Goal: Task Accomplishment & Management: Use online tool/utility

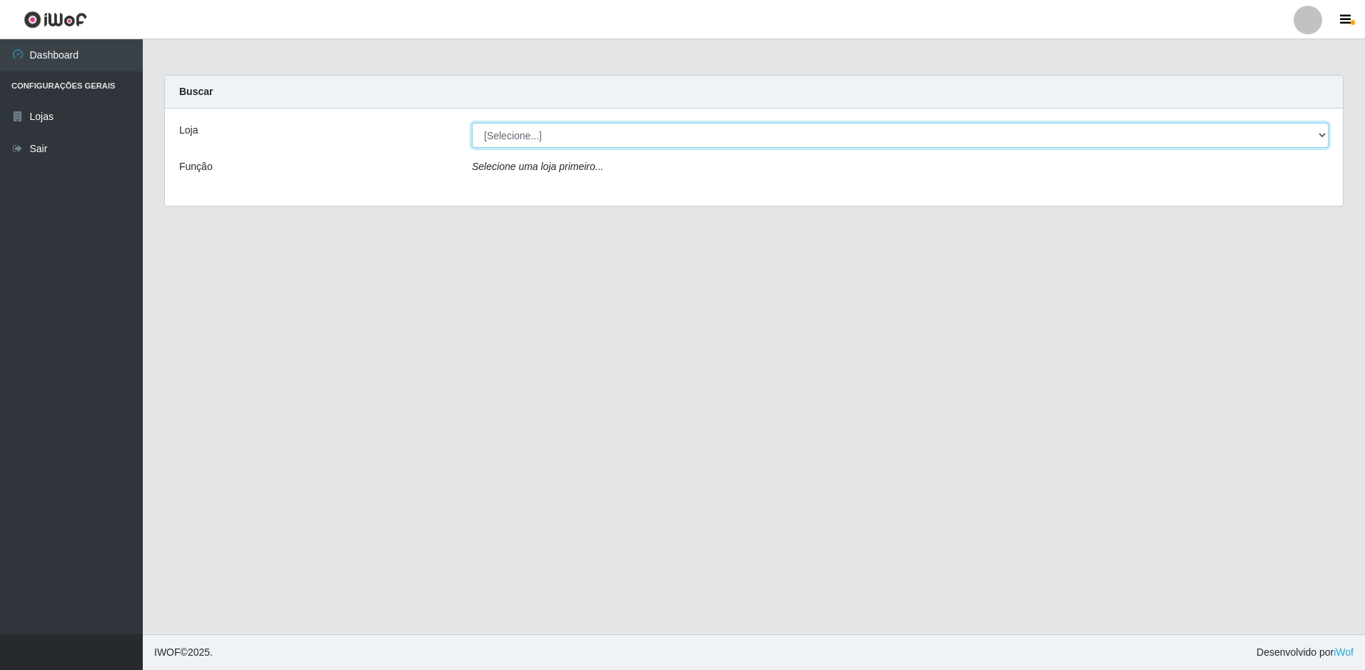
click at [542, 139] on select "[Selecione...] Extrabom - Loja 51 Gaivotas" at bounding box center [900, 135] width 857 height 25
select select "469"
click at [472, 123] on select "[Selecione...] Extrabom - Loja 51 Gaivotas" at bounding box center [900, 135] width 857 height 25
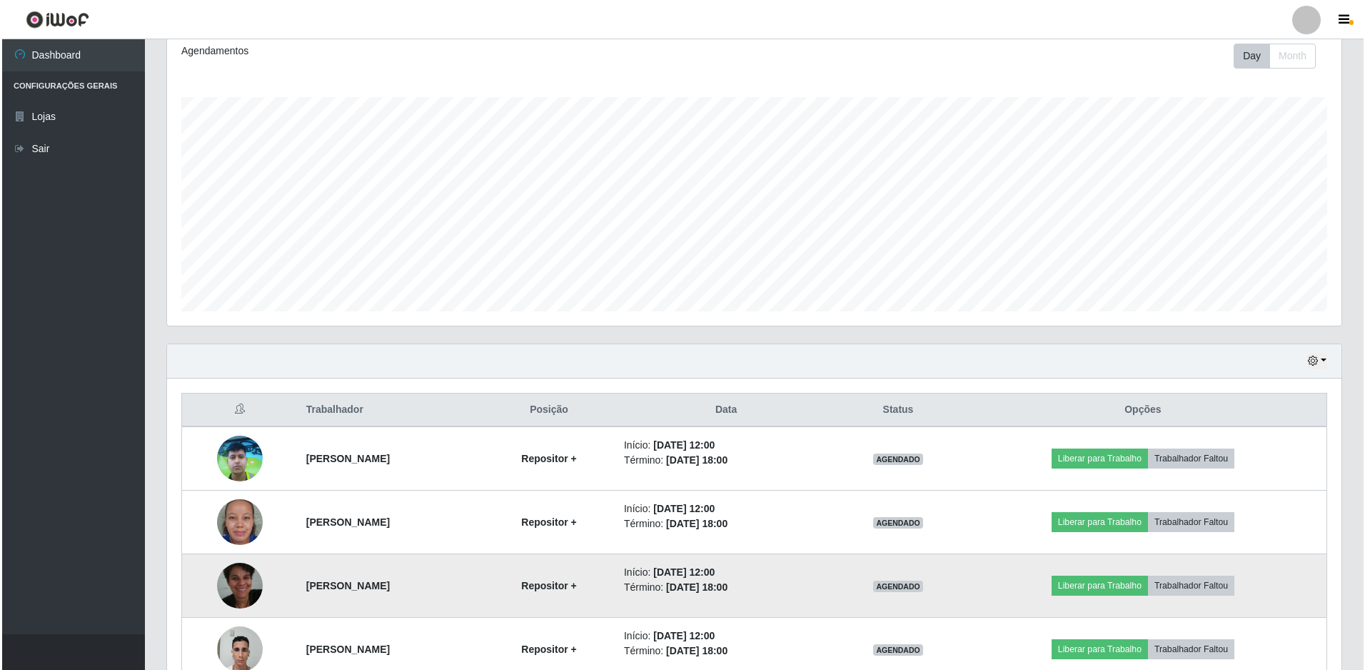
scroll to position [342, 0]
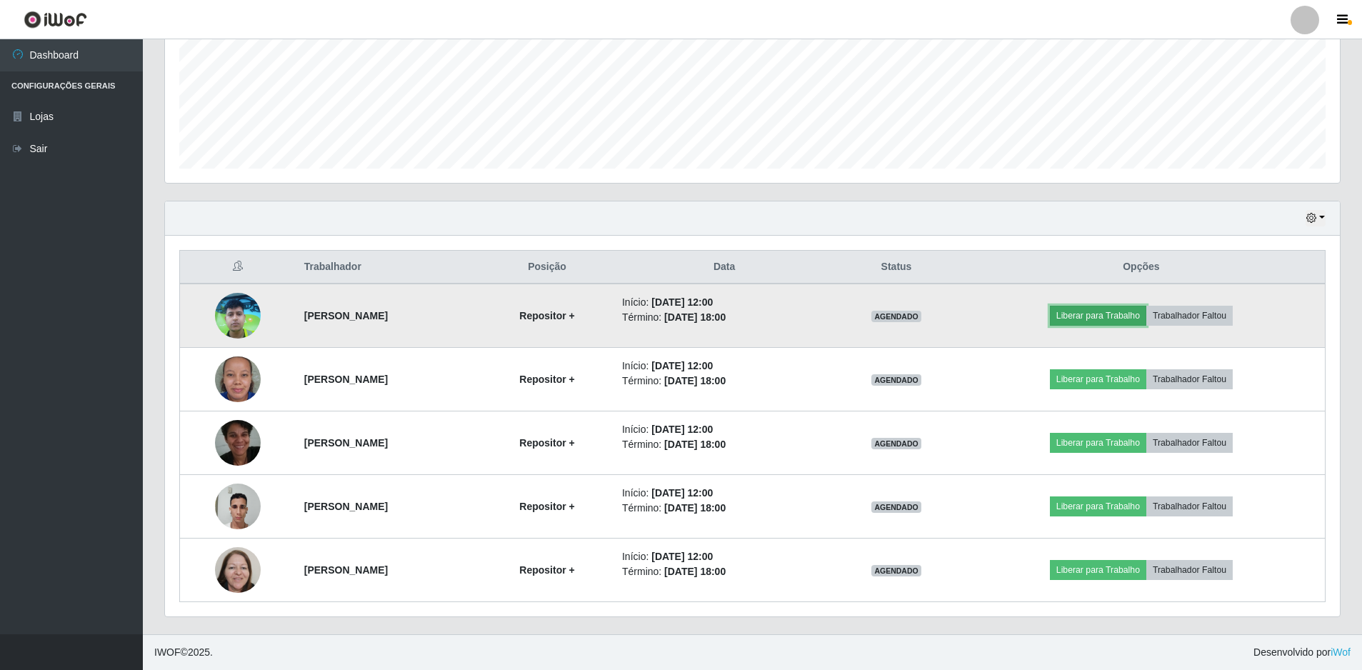
click at [1146, 311] on button "Liberar para Trabalho" at bounding box center [1098, 316] width 96 height 20
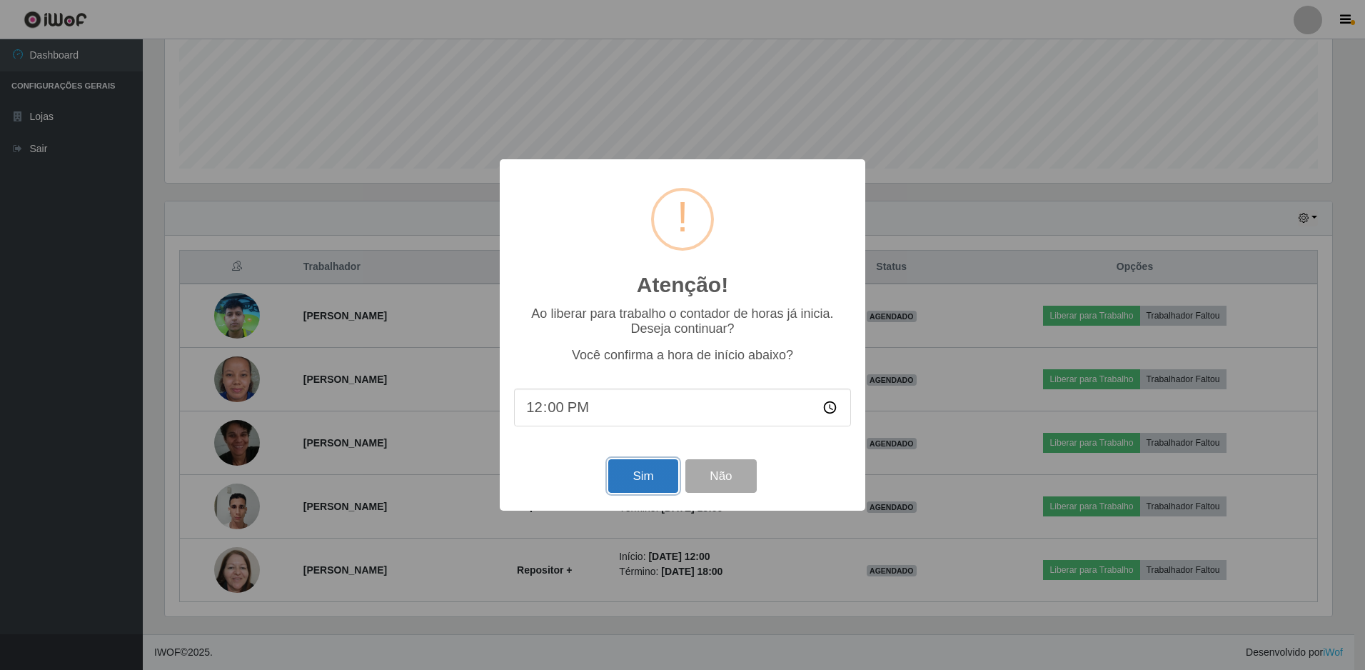
click at [656, 478] on button "Sim" at bounding box center [642, 476] width 69 height 34
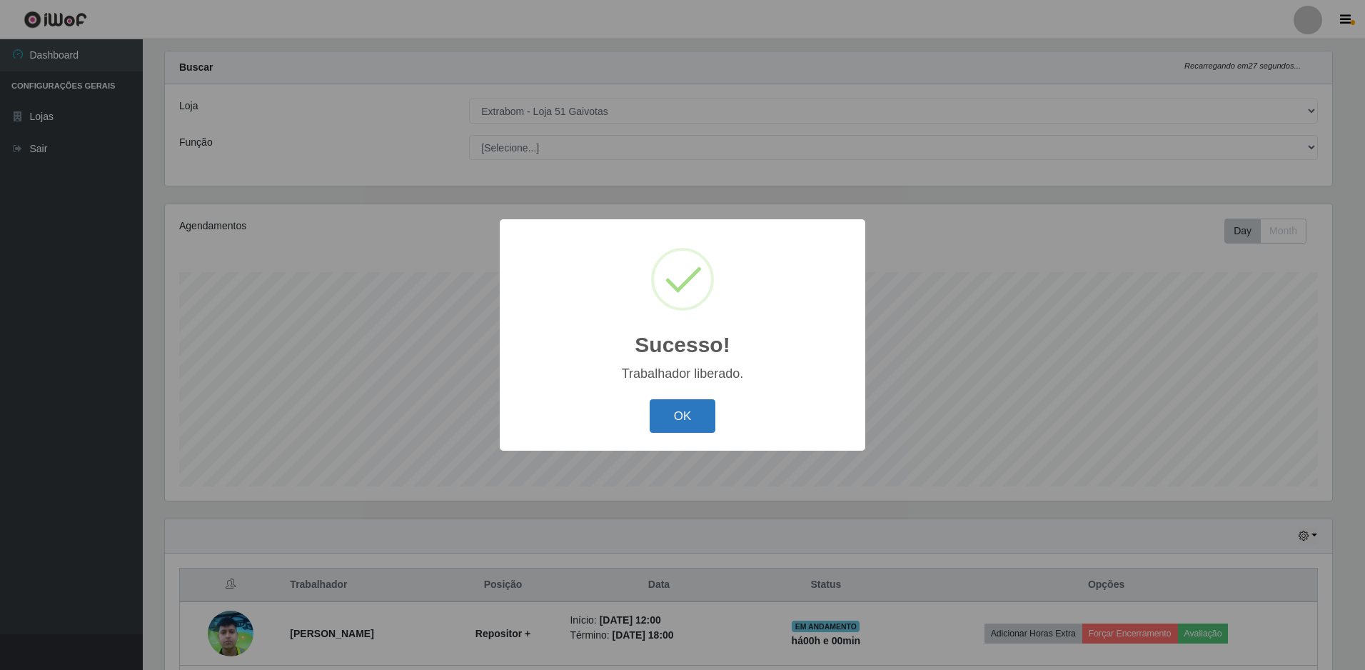
click at [697, 418] on button "OK" at bounding box center [683, 416] width 66 height 34
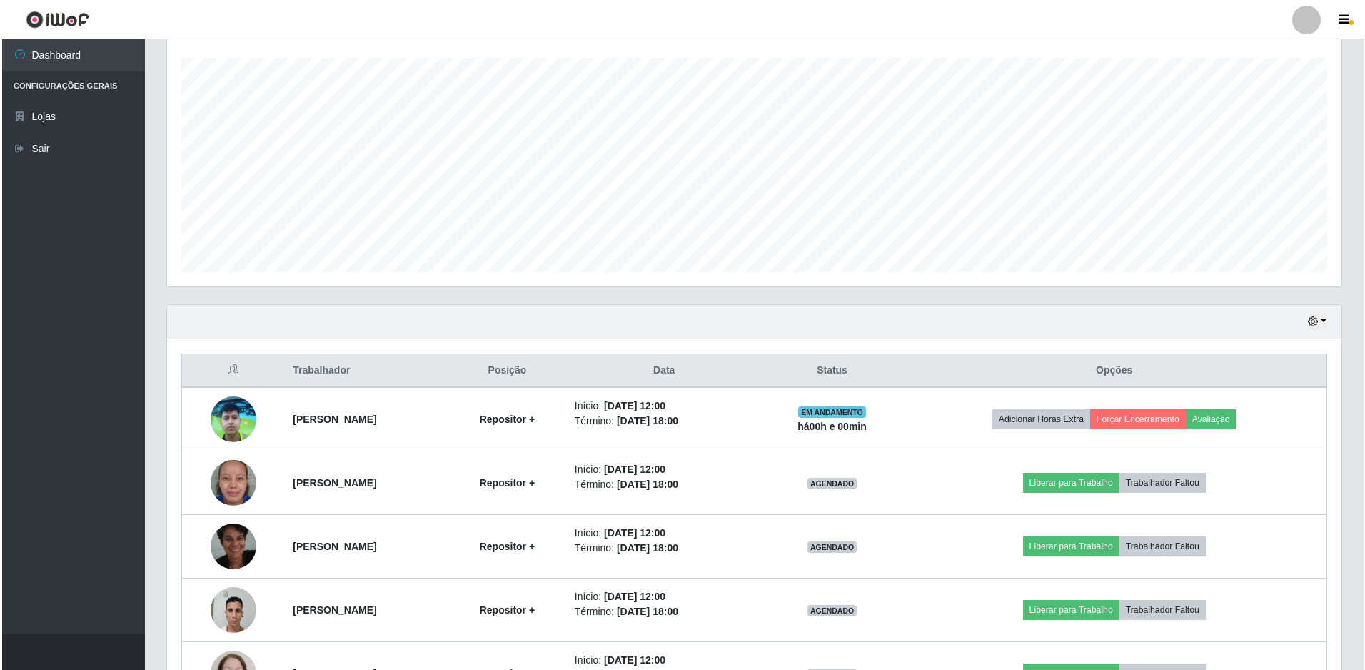
scroll to position [310, 0]
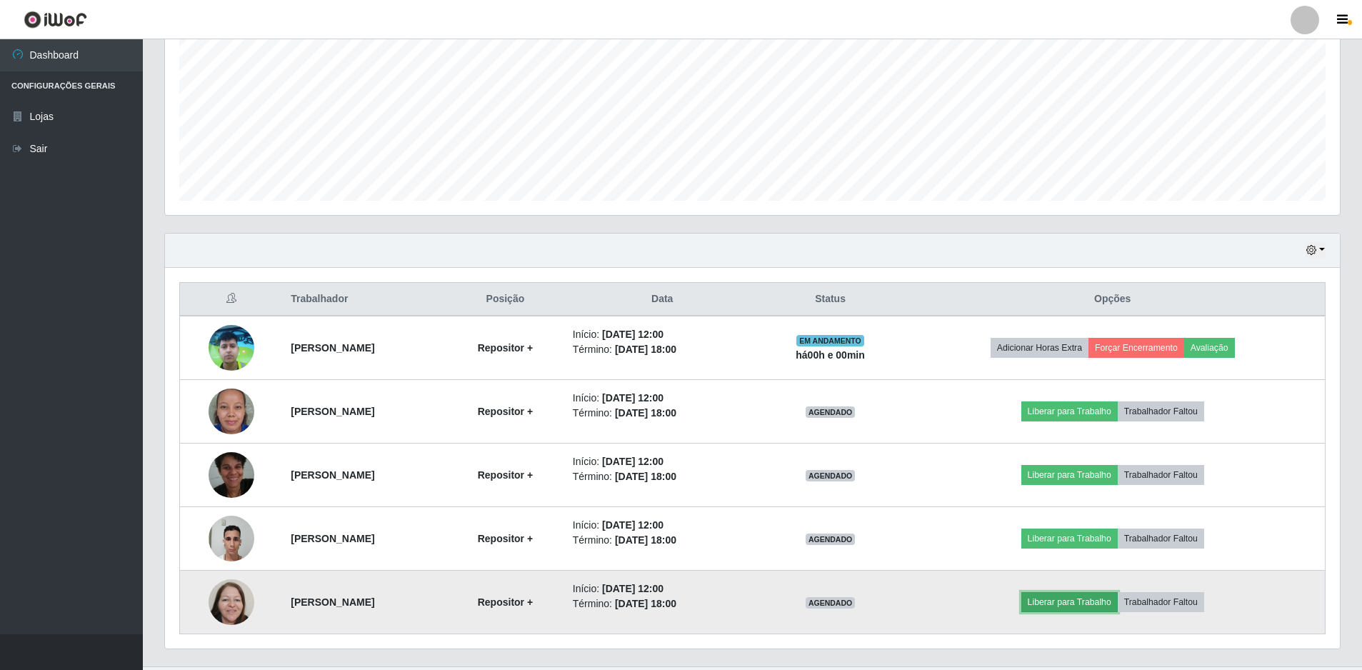
click at [1085, 607] on button "Liberar para Trabalho" at bounding box center [1069, 602] width 96 height 20
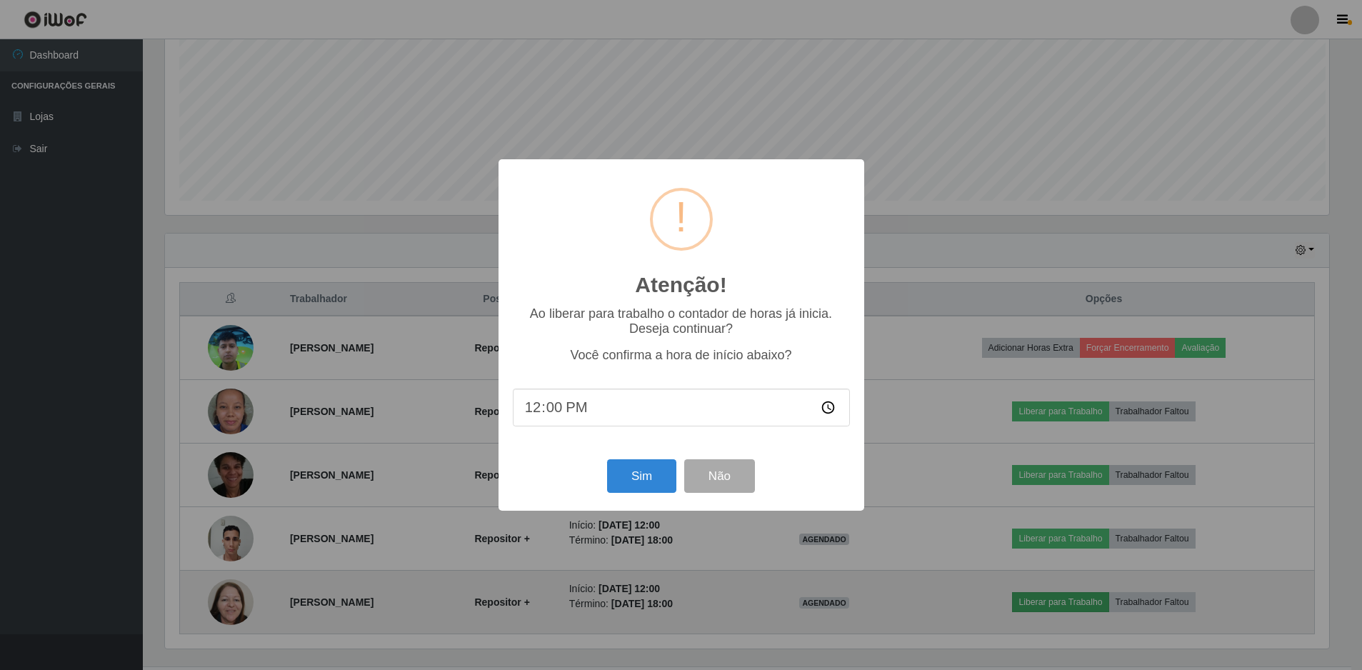
scroll to position [296, 1168]
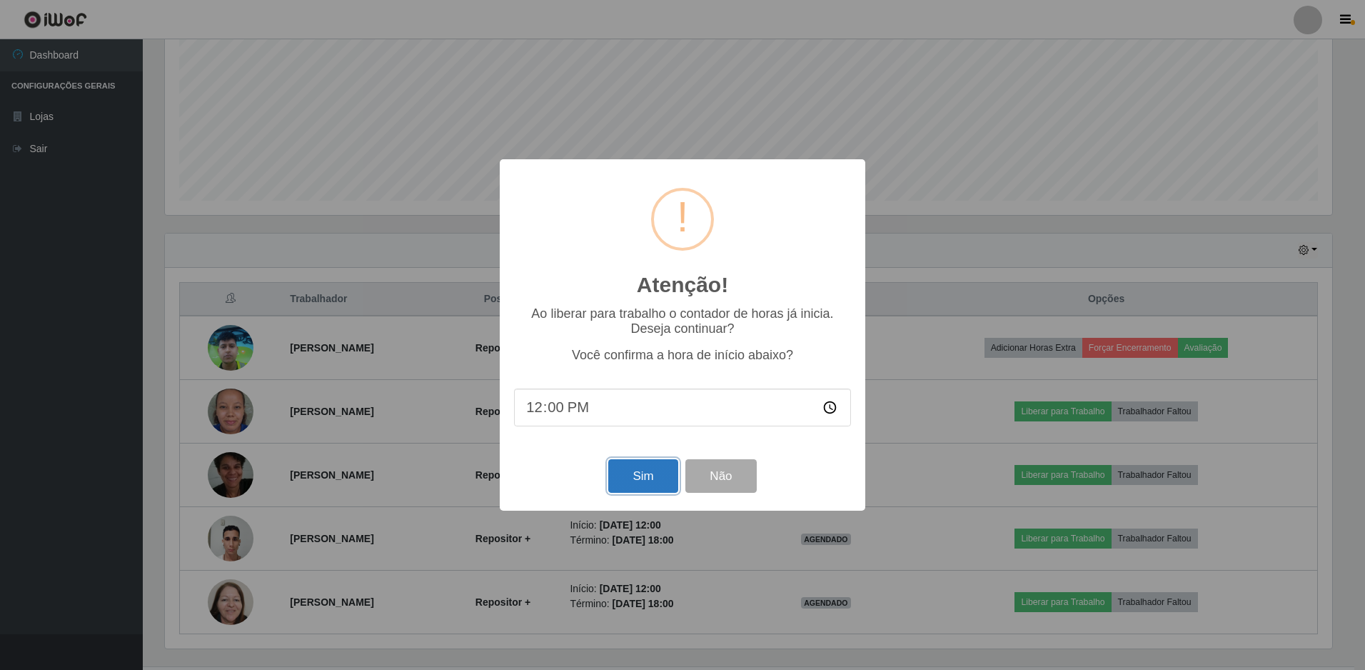
click at [648, 487] on button "Sim" at bounding box center [642, 476] width 69 height 34
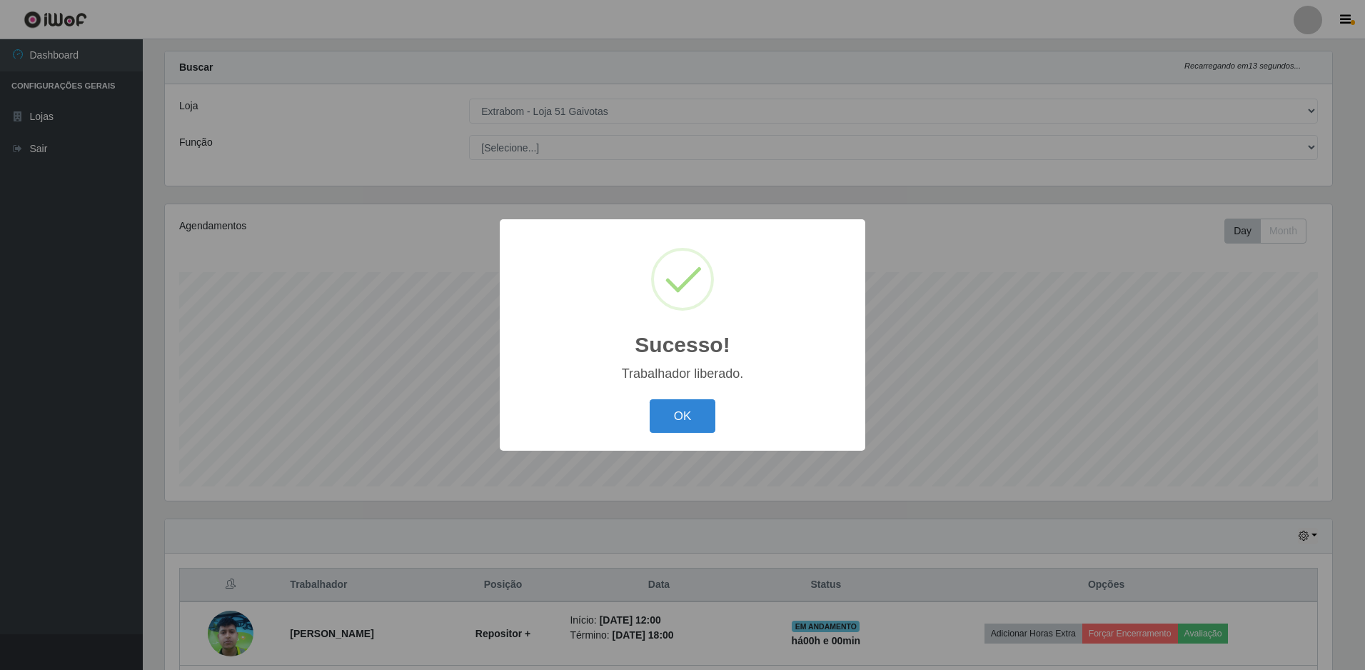
drag, startPoint x: 711, startPoint y: 397, endPoint x: 671, endPoint y: 428, distance: 50.4
click at [710, 399] on div "OK Cancel" at bounding box center [682, 416] width 337 height 41
click at [699, 409] on button "OK" at bounding box center [683, 416] width 66 height 34
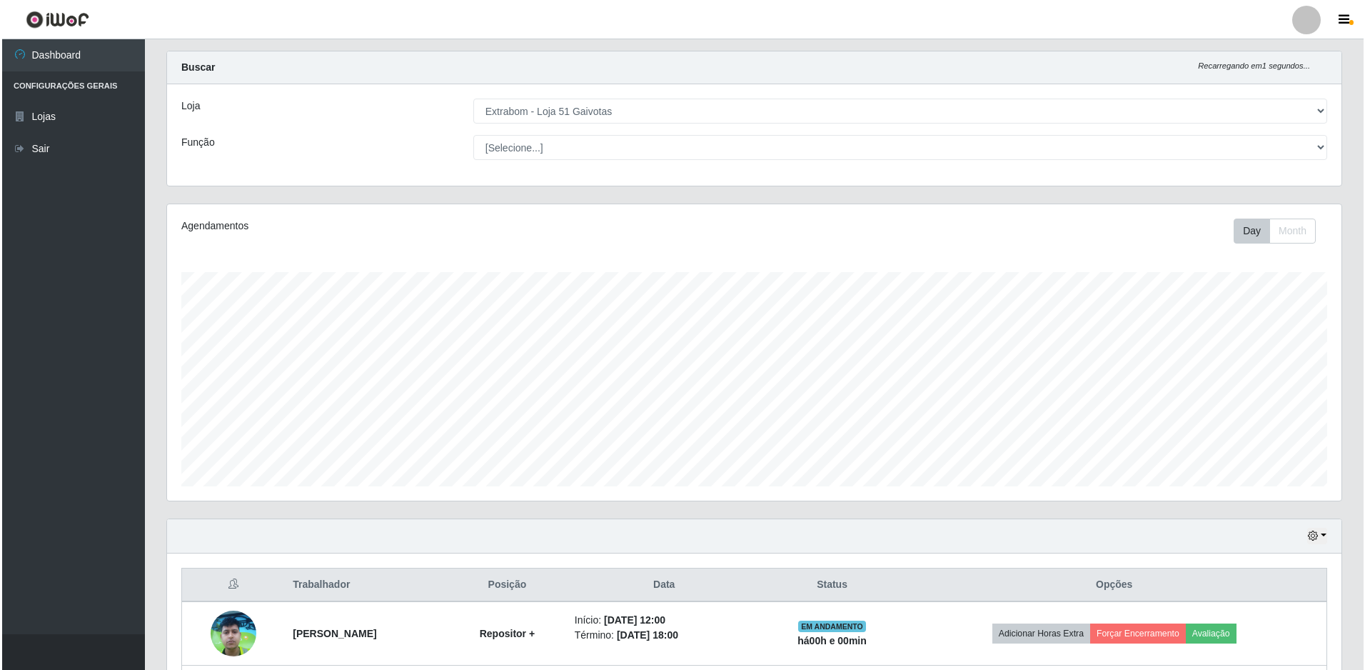
scroll to position [342, 0]
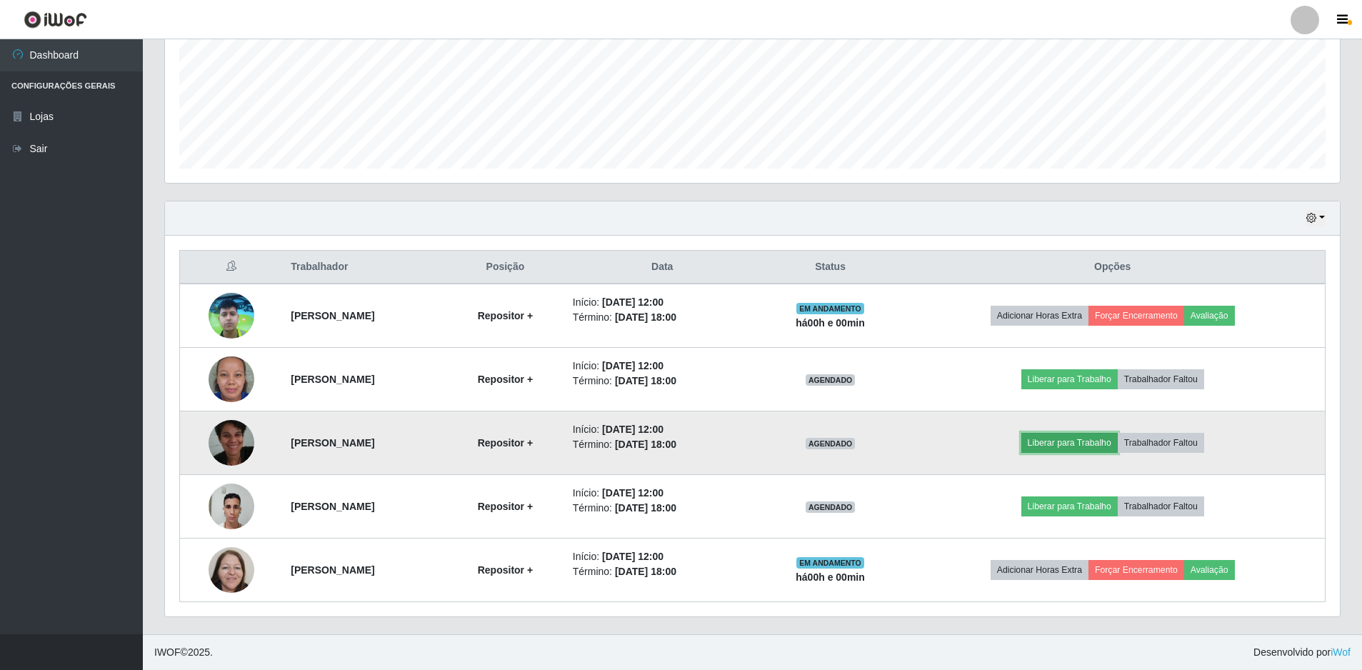
click at [1086, 434] on button "Liberar para Trabalho" at bounding box center [1069, 443] width 96 height 20
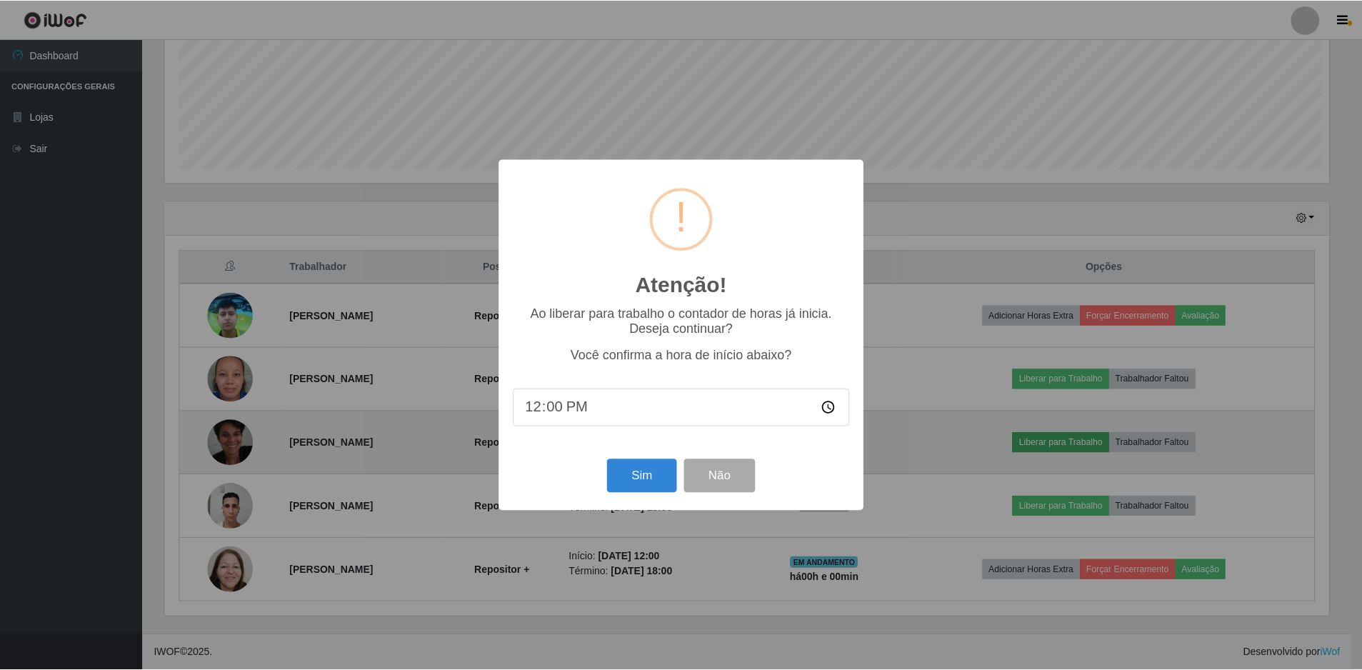
scroll to position [296, 1168]
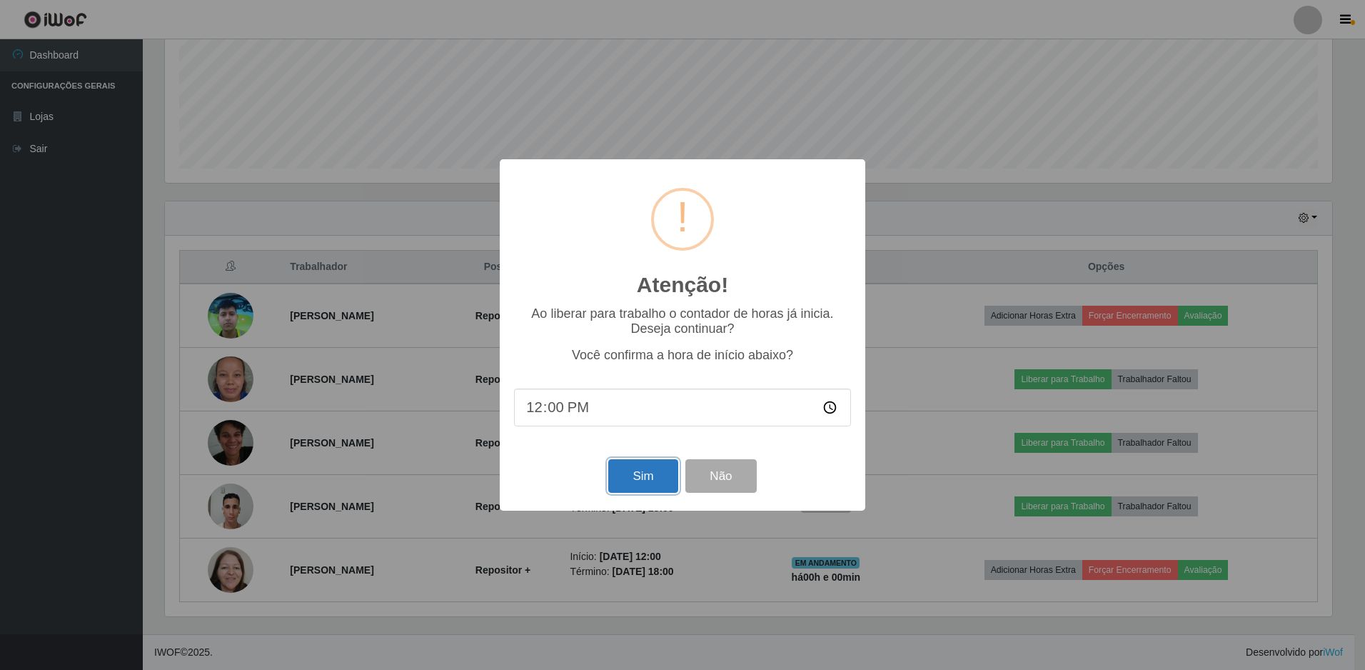
click at [668, 473] on button "Sim" at bounding box center [642, 476] width 69 height 34
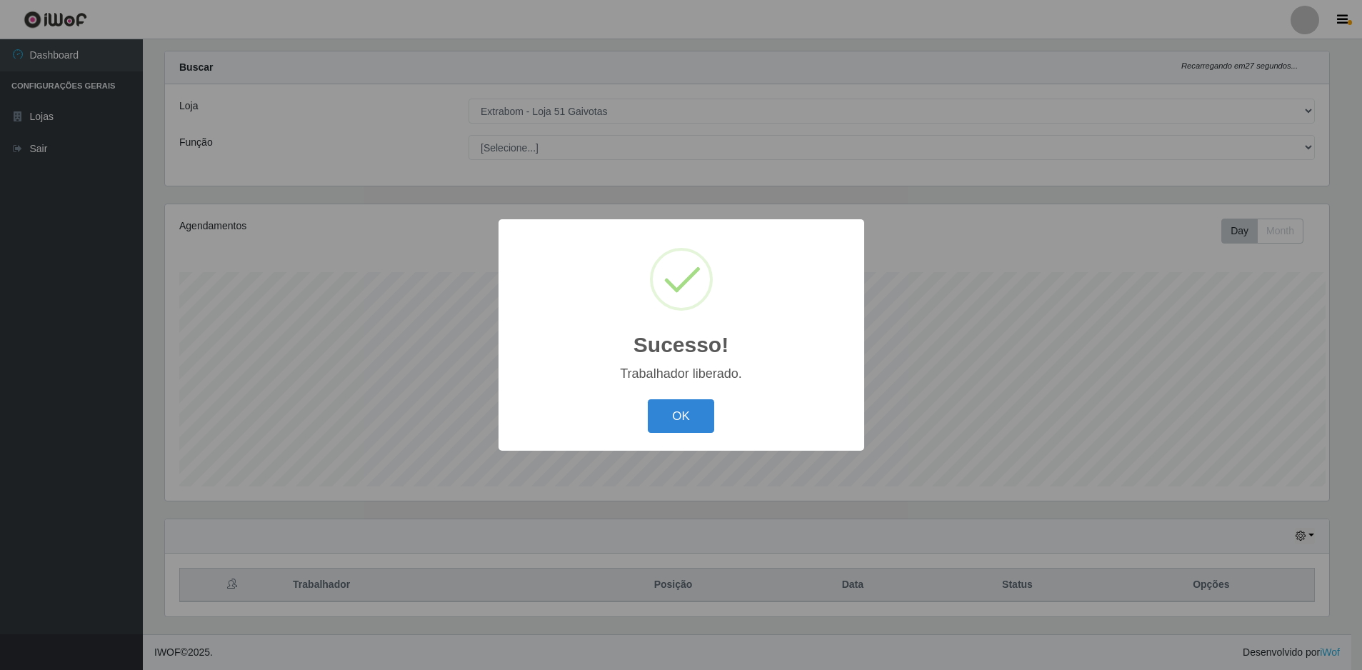
scroll to position [0, 0]
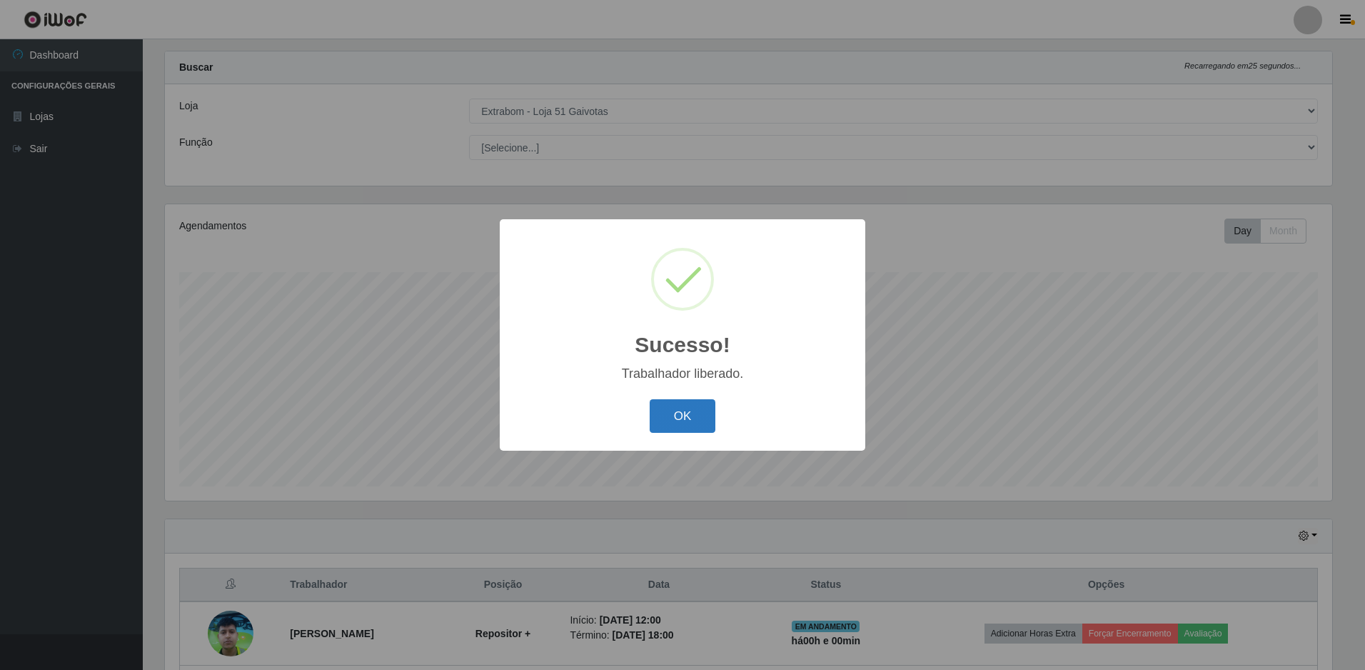
click at [671, 417] on button "OK" at bounding box center [683, 416] width 66 height 34
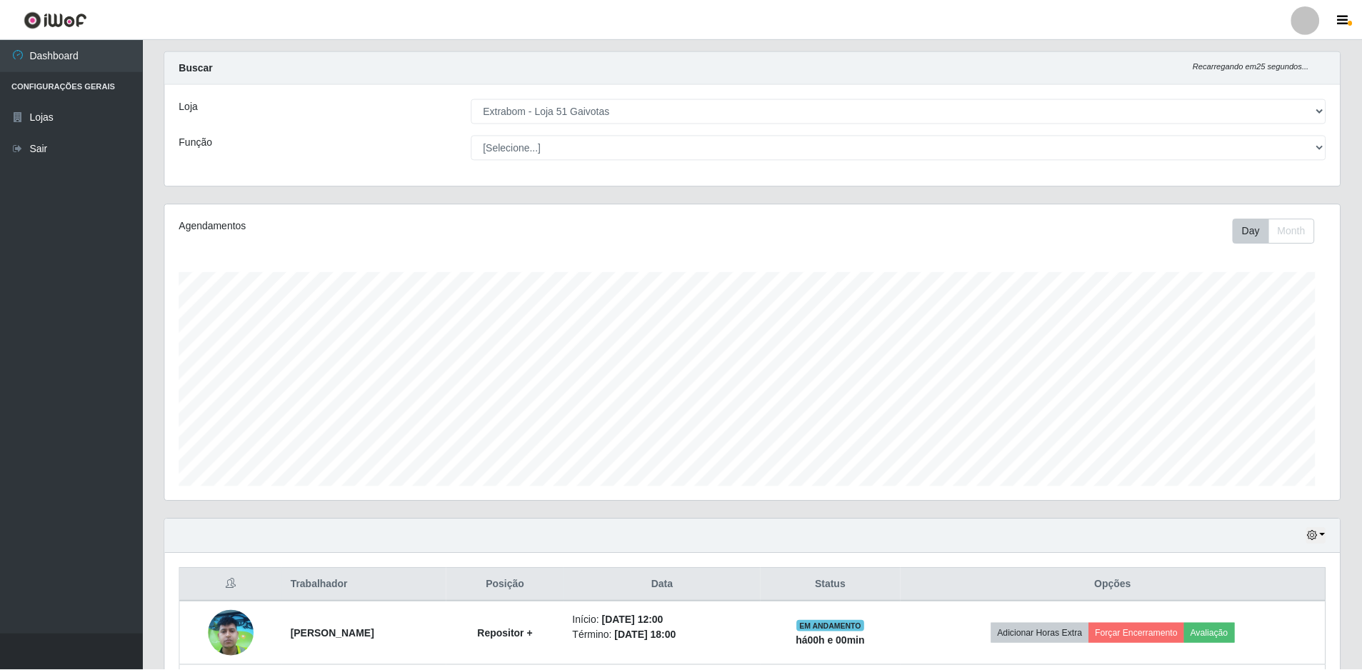
scroll to position [296, 1175]
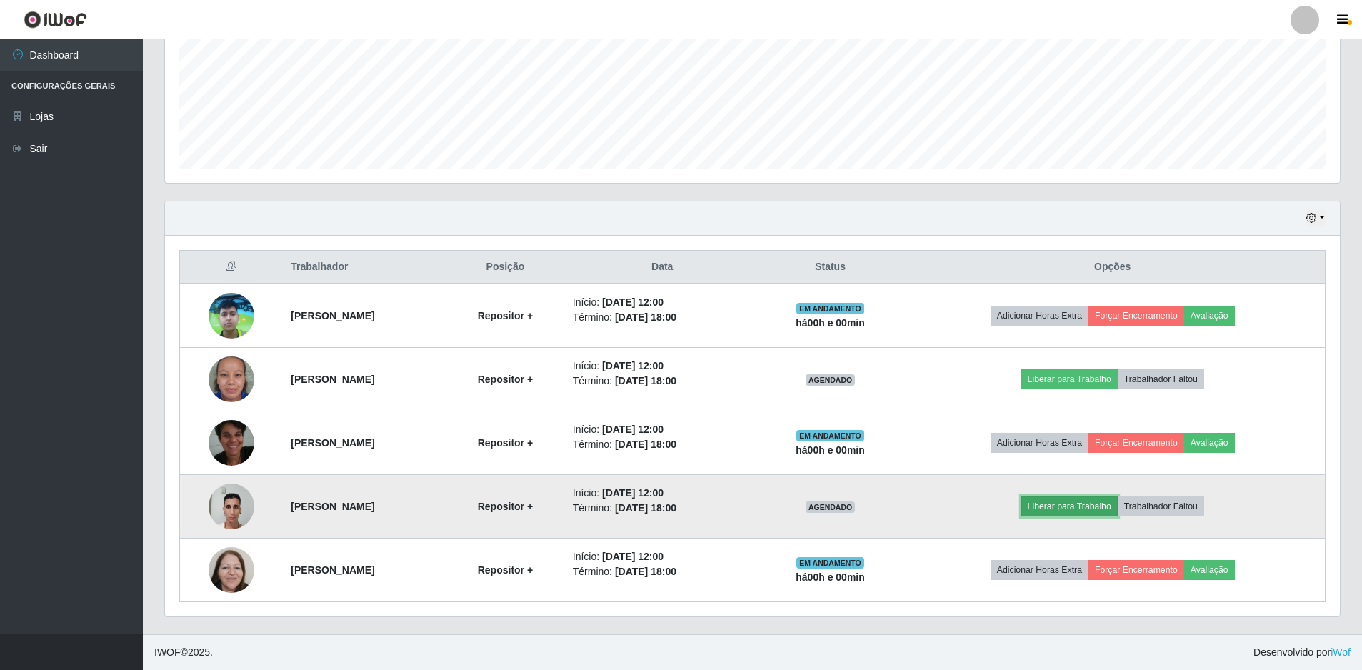
click at [1080, 496] on button "Liberar para Trabalho" at bounding box center [1069, 506] width 96 height 20
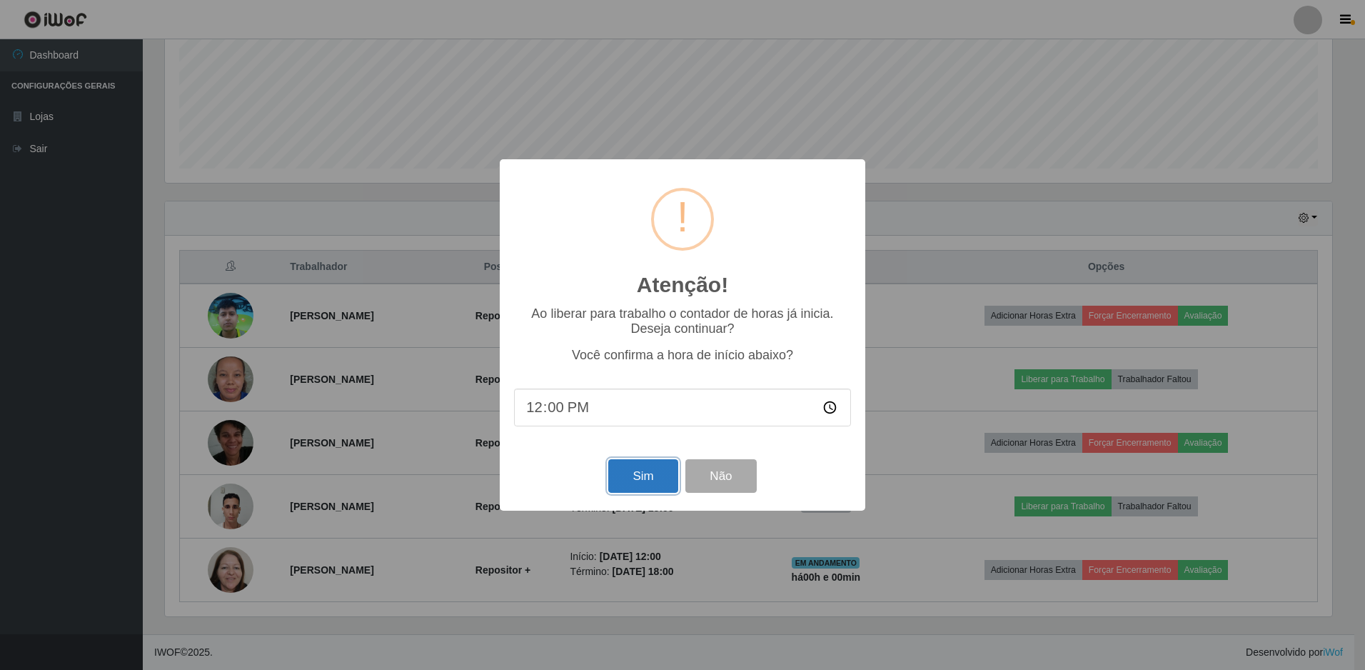
click at [661, 487] on button "Sim" at bounding box center [642, 476] width 69 height 34
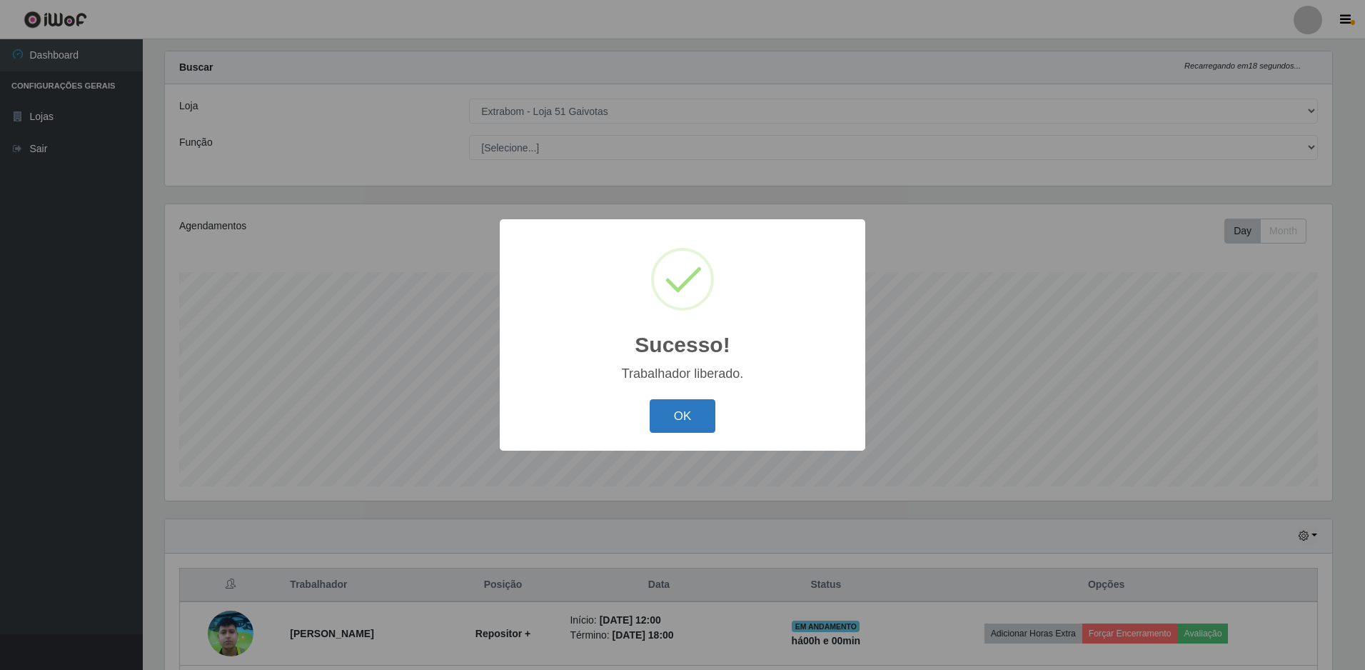
click at [677, 417] on button "OK" at bounding box center [683, 416] width 66 height 34
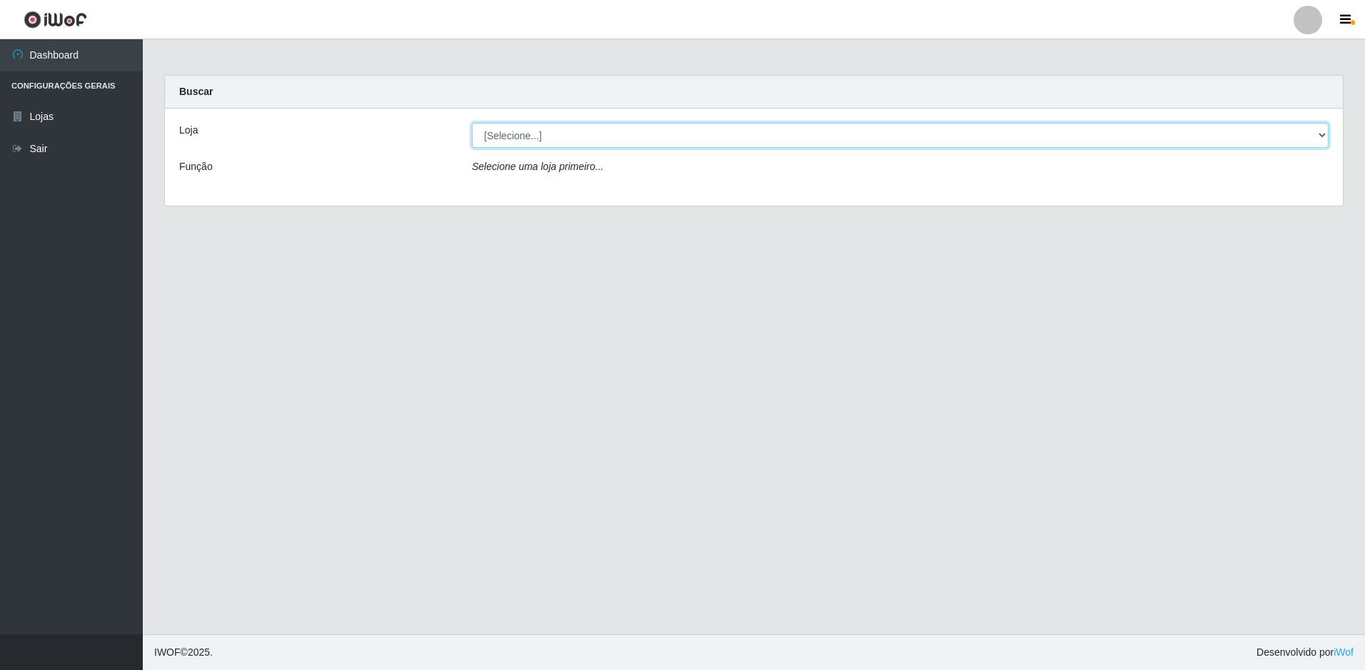
click at [501, 136] on select "[Selecione...] Extrabom - Loja 51 Gaivotas" at bounding box center [900, 135] width 857 height 25
select select "469"
click at [472, 123] on select "[Selecione...] Extrabom - Loja 51 Gaivotas" at bounding box center [900, 135] width 857 height 25
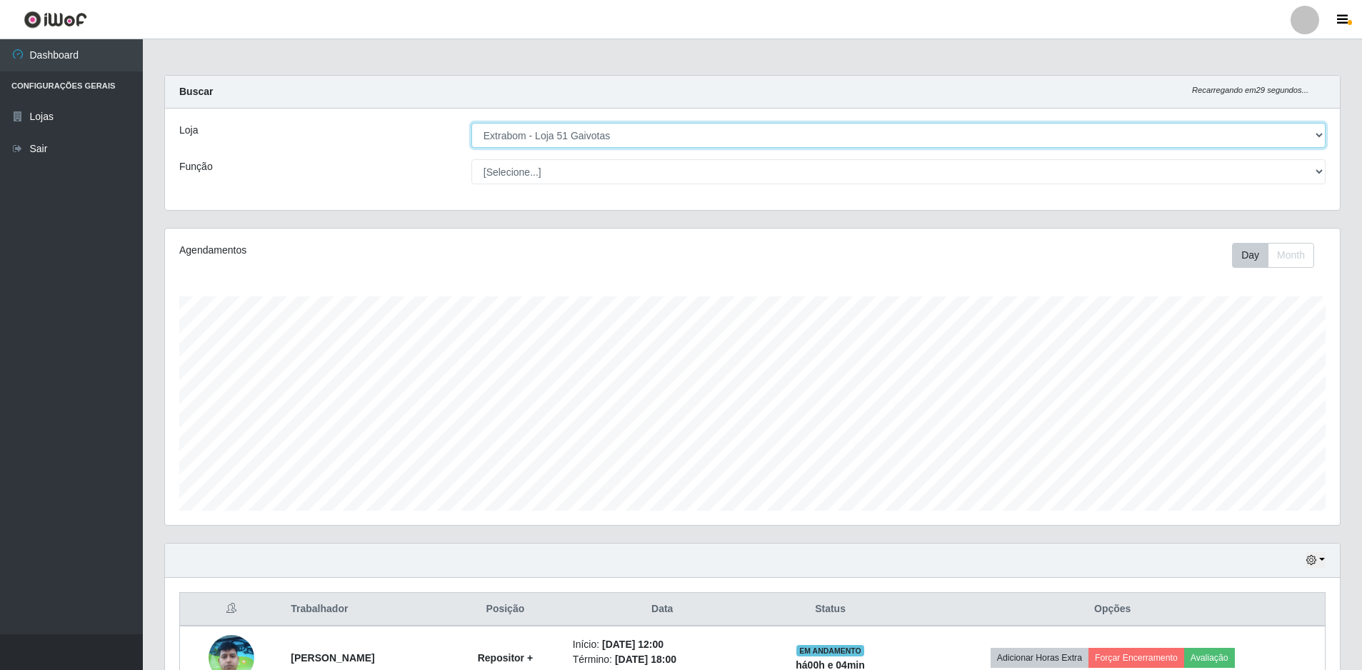
scroll to position [296, 1175]
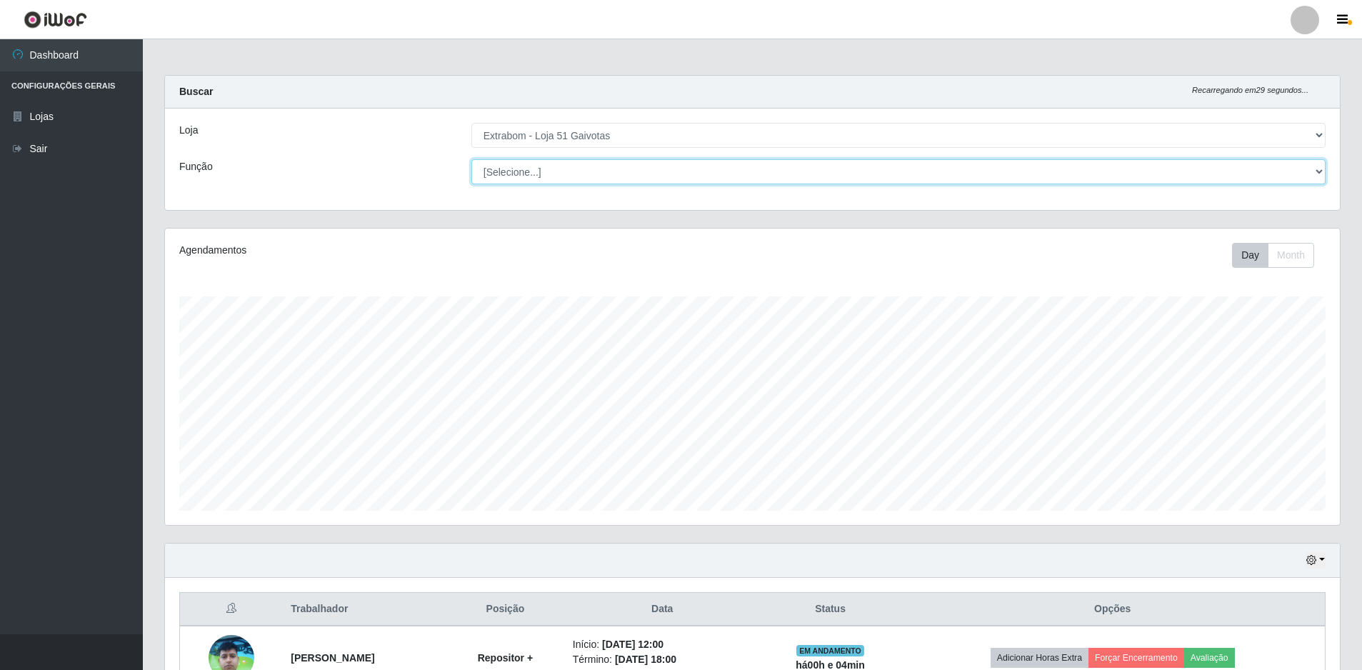
click at [525, 173] on select "[Selecione...] Repositor Repositor + Repositor ++" at bounding box center [898, 171] width 854 height 25
click at [352, 162] on div "Função" at bounding box center [315, 171] width 292 height 25
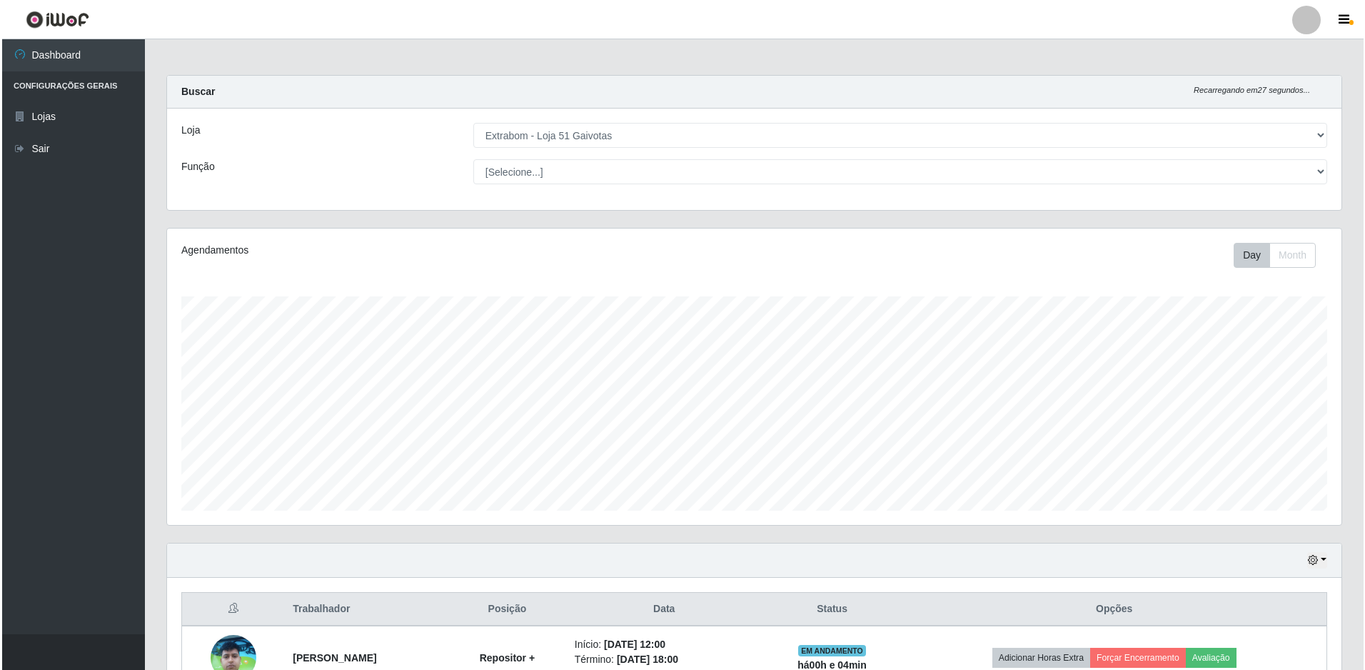
scroll to position [342, 0]
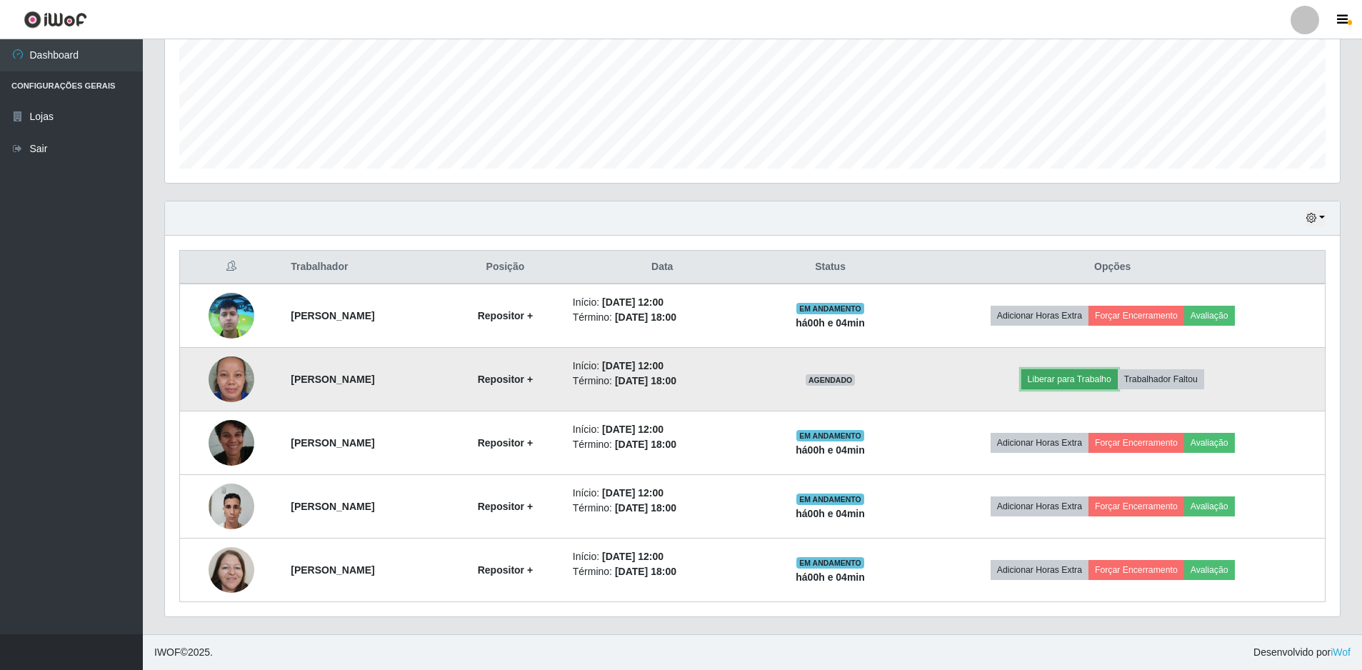
click at [1099, 385] on button "Liberar para Trabalho" at bounding box center [1069, 379] width 96 height 20
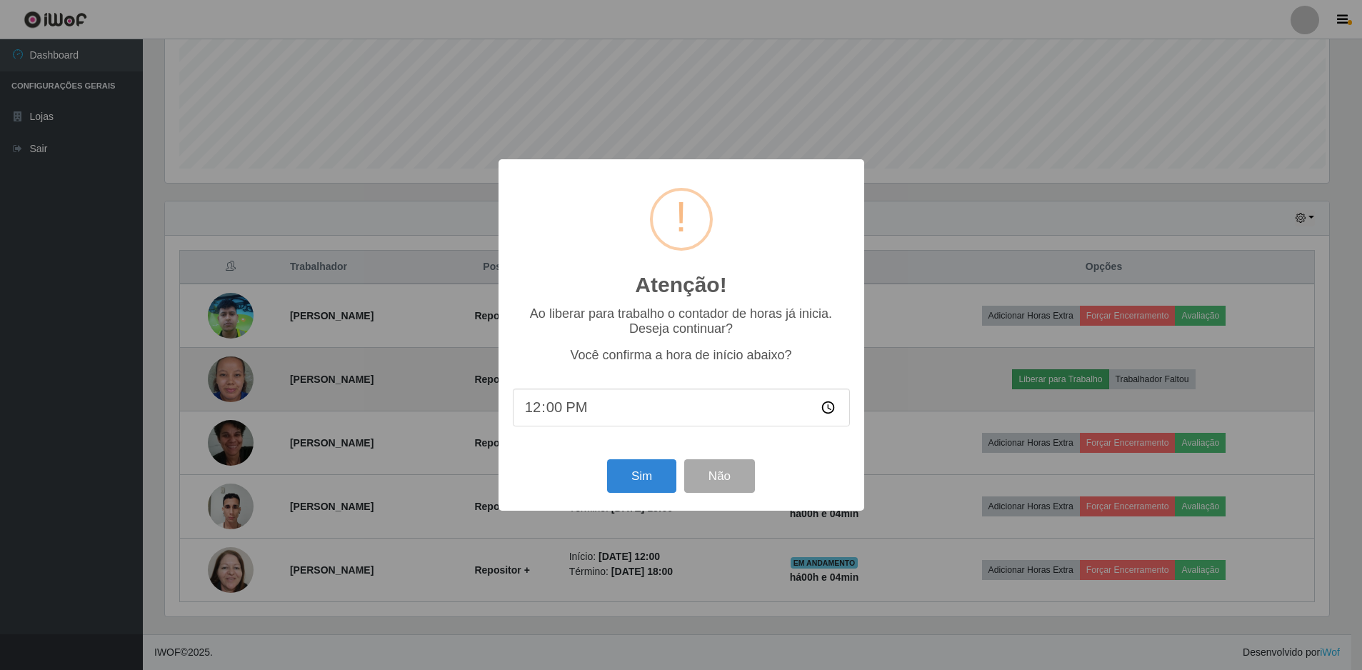
scroll to position [296, 1168]
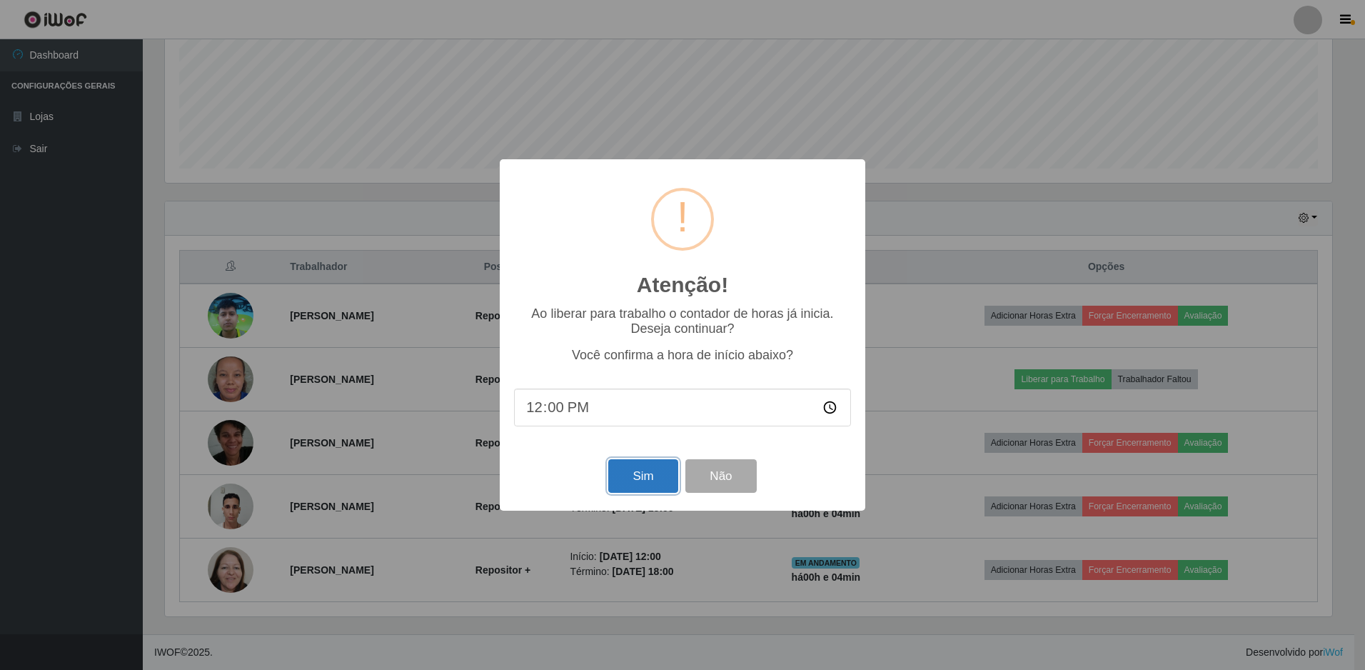
click at [616, 483] on button "Sim" at bounding box center [642, 476] width 69 height 34
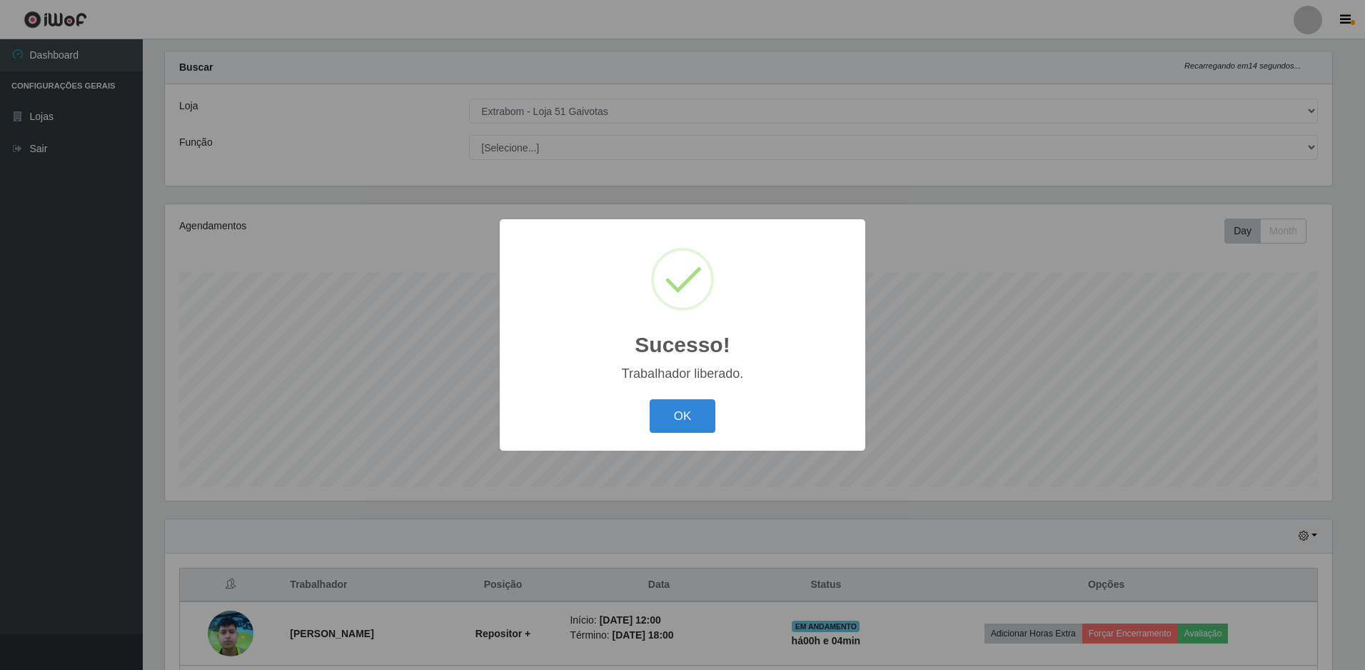
click at [690, 398] on div "OK Cancel" at bounding box center [682, 416] width 337 height 41
click at [686, 422] on button "OK" at bounding box center [683, 416] width 66 height 34
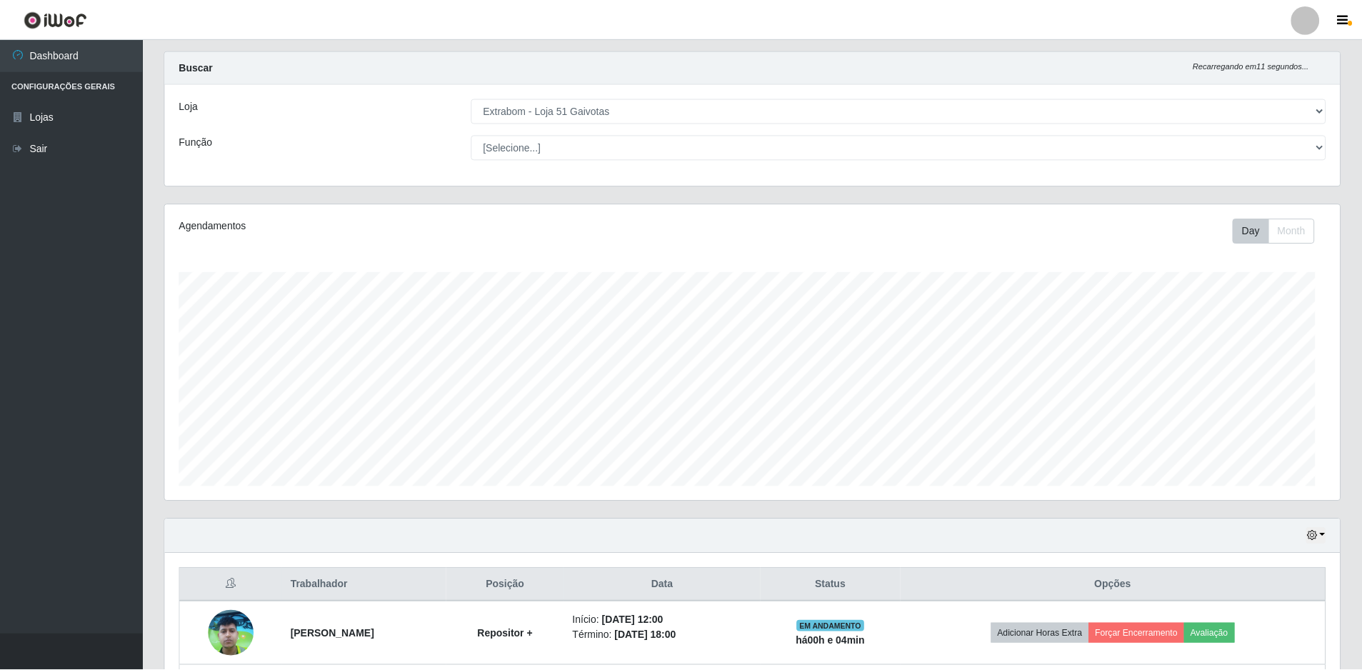
scroll to position [296, 1175]
